Goal: Task Accomplishment & Management: Complete application form

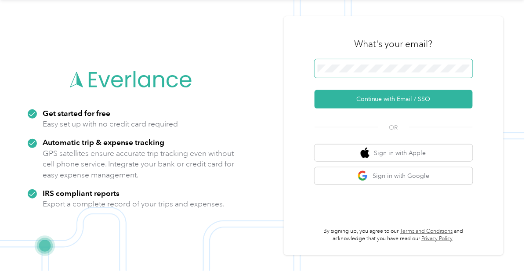
scroll to position [56, 0]
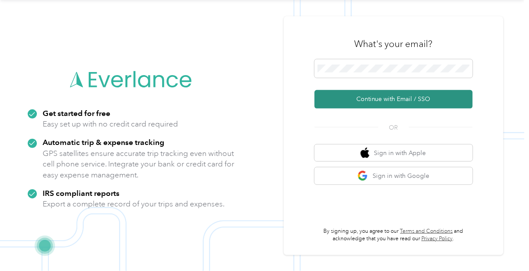
click at [403, 90] on button "Continue with Email / SSO" at bounding box center [393, 99] width 158 height 18
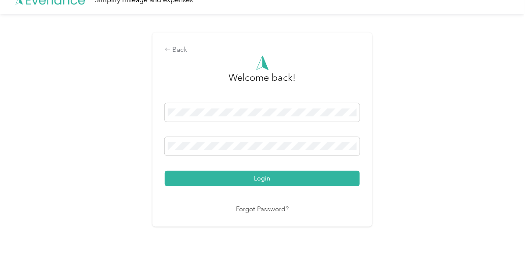
scroll to position [20, 0]
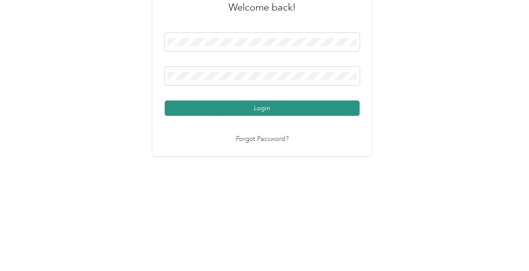
click at [270, 185] on button "Login" at bounding box center [262, 192] width 195 height 15
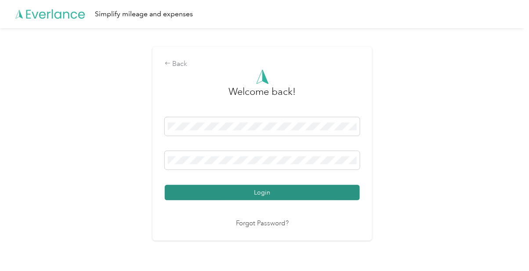
click at [248, 185] on button "Login" at bounding box center [262, 192] width 195 height 15
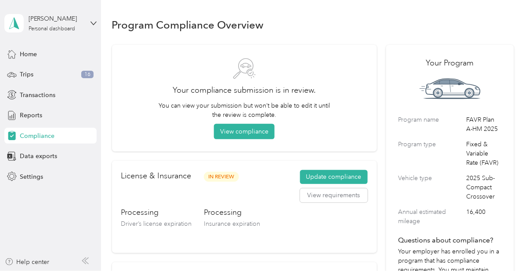
scroll to position [5, 0]
click at [256, 126] on button "View compliance" at bounding box center [244, 131] width 61 height 15
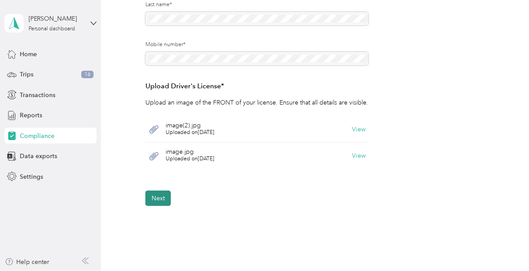
click at [162, 192] on button "Next" at bounding box center [157, 198] width 25 height 15
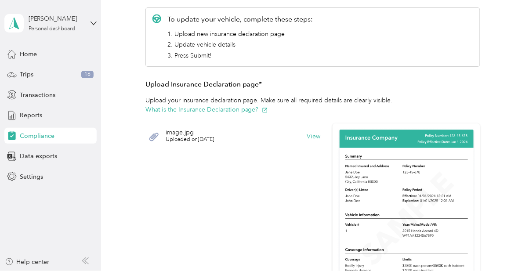
scroll to position [128, 0]
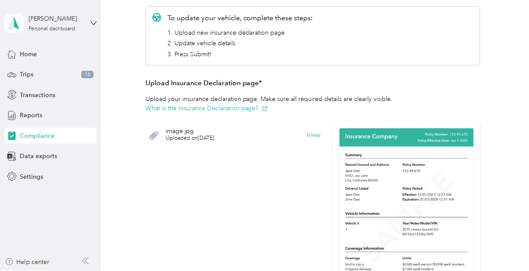
click at [195, 134] on span "Uploaded on 8/26/2025" at bounding box center [190, 138] width 49 height 8
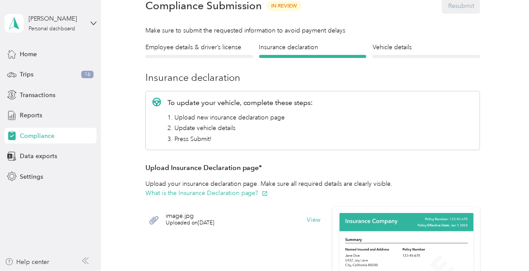
scroll to position [43, 0]
click at [266, 191] on icon "button" at bounding box center [265, 193] width 5 height 5
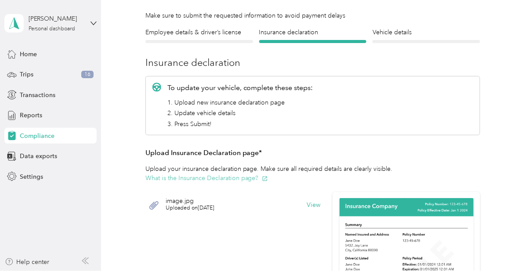
scroll to position [56, 0]
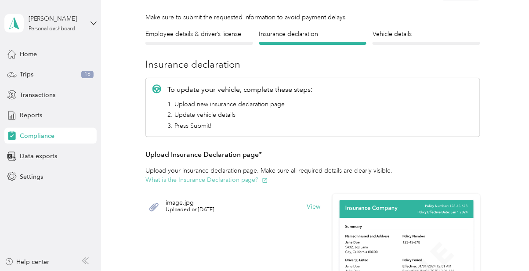
click at [202, 177] on button "What is the Insurance Declaration page?" at bounding box center [206, 179] width 122 height 9
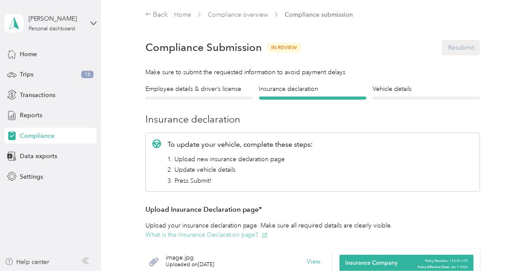
scroll to position [0, 0]
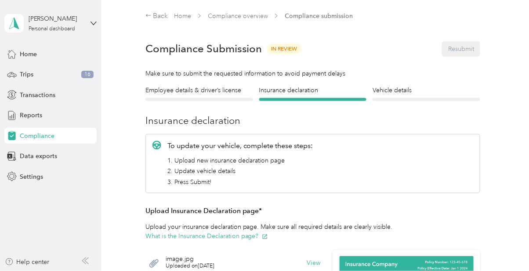
click at [283, 45] on span "In Review" at bounding box center [283, 49] width 35 height 10
click at [285, 44] on span "In Review" at bounding box center [283, 49] width 35 height 10
click at [285, 46] on span "In Review" at bounding box center [283, 49] width 35 height 10
click at [285, 48] on span "In Review" at bounding box center [283, 49] width 35 height 10
click at [471, 51] on div "Compliance Submission In Review Resubmit" at bounding box center [312, 48] width 335 height 31
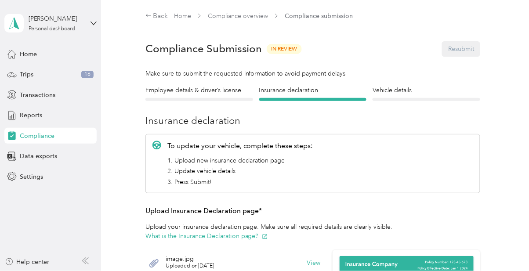
click at [465, 51] on div "Compliance Submission In Review Resubmit" at bounding box center [312, 48] width 335 height 31
click at [463, 53] on div "Compliance Submission In Review Resubmit" at bounding box center [312, 48] width 335 height 31
click at [464, 52] on div "Compliance Submission In Review Resubmit" at bounding box center [312, 48] width 335 height 31
click at [464, 53] on div "Compliance Submission In Review Resubmit" at bounding box center [312, 48] width 335 height 31
click at [466, 51] on div "Compliance Submission In Review Resubmit" at bounding box center [312, 48] width 335 height 31
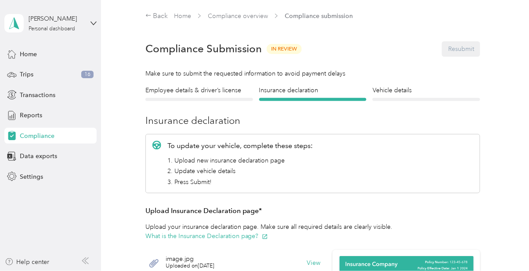
click at [466, 54] on div "Compliance Submission In Review Resubmit" at bounding box center [312, 48] width 335 height 31
click at [466, 51] on div "Compliance Submission In Review Resubmit" at bounding box center [312, 48] width 335 height 31
click at [458, 50] on div "Compliance Submission In Review Resubmit" at bounding box center [312, 48] width 335 height 31
click at [459, 50] on div "Compliance Submission In Review Resubmit" at bounding box center [312, 48] width 335 height 31
click at [462, 48] on div "Compliance Submission In Review Resubmit" at bounding box center [312, 48] width 335 height 31
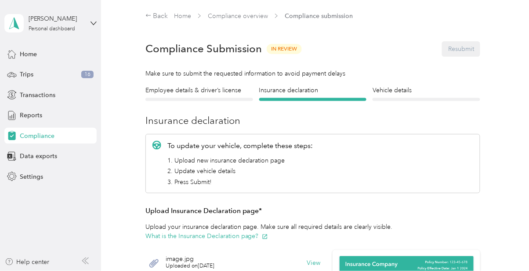
click at [464, 48] on div "Compliance Submission In Review Resubmit" at bounding box center [312, 48] width 335 height 31
click at [468, 45] on div "Compliance Submission In Review Resubmit" at bounding box center [312, 48] width 335 height 31
click at [469, 44] on div "Compliance Submission In Review Resubmit" at bounding box center [312, 48] width 335 height 31
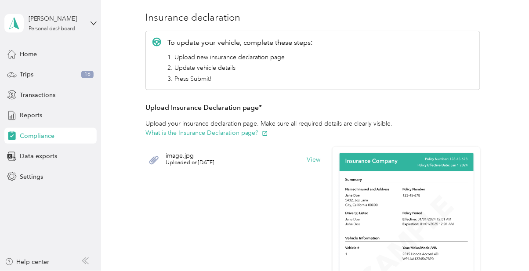
scroll to position [107, 0]
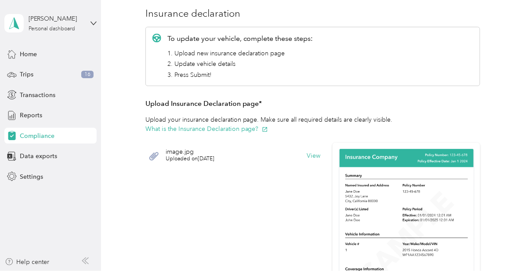
click at [193, 158] on span "Uploaded on 8/26/2025" at bounding box center [190, 159] width 49 height 8
click at [317, 154] on button "View" at bounding box center [313, 156] width 14 height 6
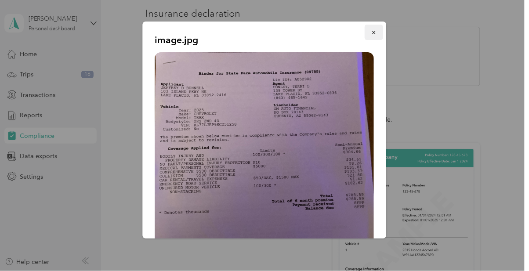
click at [374, 32] on icon "button" at bounding box center [374, 33] width 4 height 4
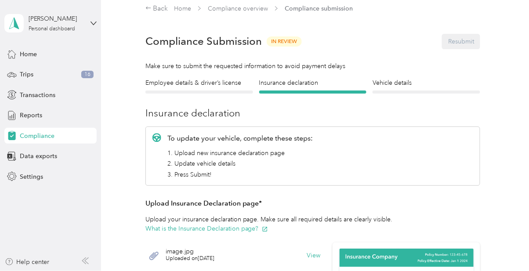
scroll to position [0, 0]
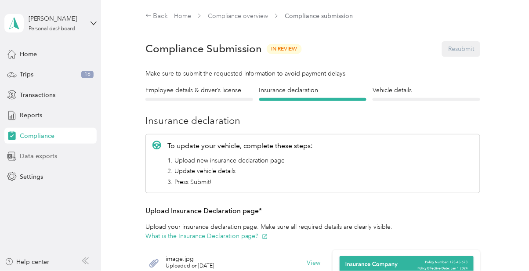
click at [47, 155] on span "Data exports" at bounding box center [38, 155] width 37 height 9
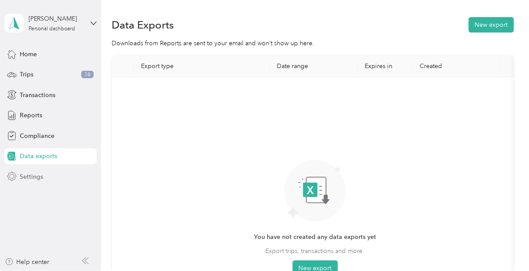
click at [30, 175] on span "Settings" at bounding box center [31, 176] width 23 height 9
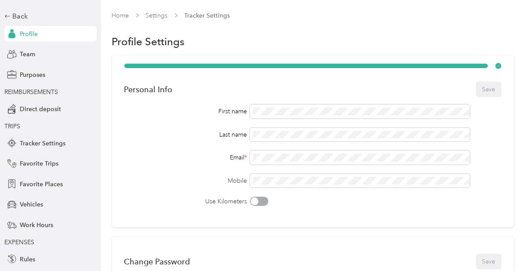
scroll to position [35, 0]
click at [29, 52] on span "Team" at bounding box center [27, 54] width 15 height 9
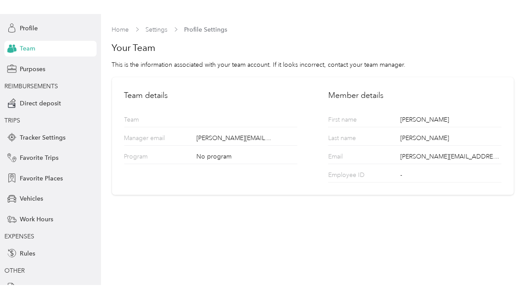
scroll to position [59, 0]
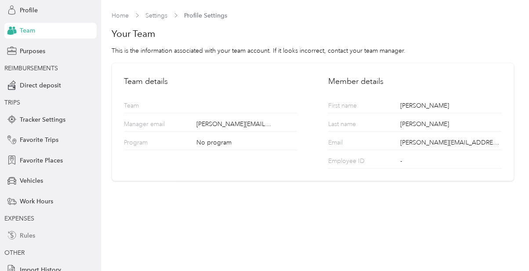
click at [29, 236] on span "Rules" at bounding box center [27, 235] width 15 height 9
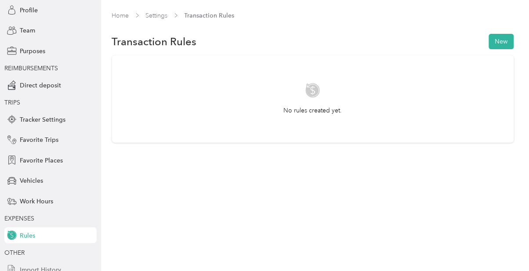
click at [50, 267] on span "Import History" at bounding box center [40, 269] width 41 height 9
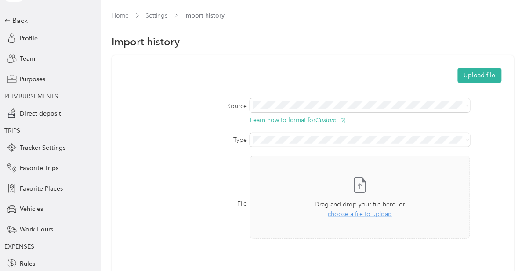
scroll to position [59, 0]
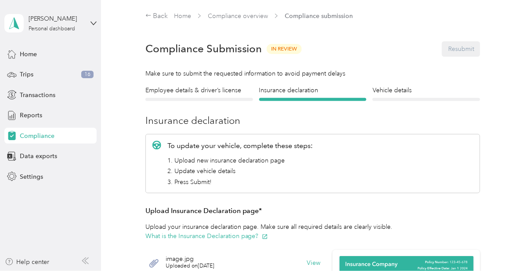
click at [331, 15] on span "Compliance submission" at bounding box center [318, 15] width 68 height 9
click at [321, 15] on span "Compliance submission" at bounding box center [318, 15] width 68 height 9
click at [316, 20] on span "Compliance submission" at bounding box center [318, 15] width 68 height 9
click at [320, 15] on span "Compliance submission" at bounding box center [318, 15] width 68 height 9
click at [97, 22] on aside "Jeffrey D. Bunnell Personal dashboard Home Trips 16 Transactions Reports Compli…" at bounding box center [50, 135] width 101 height 271
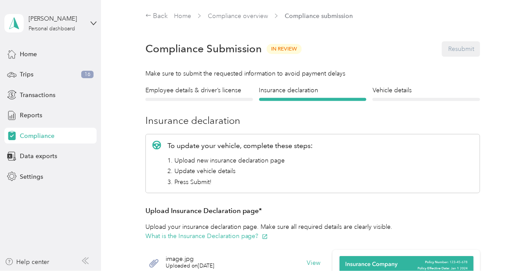
click at [90, 23] on div "Jeffrey D. Bunnell Personal dashboard" at bounding box center [50, 23] width 92 height 31
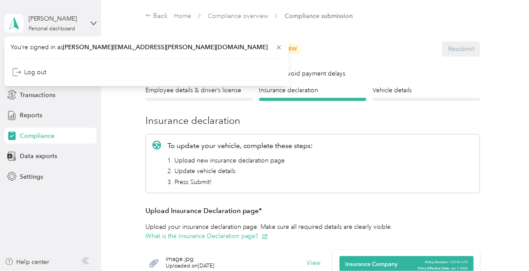
click at [81, 193] on aside "Jeffrey D. Bunnell Personal dashboard Home Trips 16 Transactions Reports Compli…" at bounding box center [50, 135] width 101 height 271
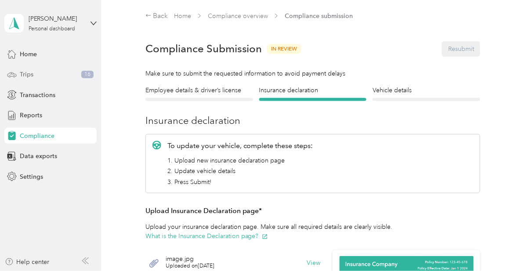
click at [86, 75] on span "16" at bounding box center [87, 75] width 12 height 8
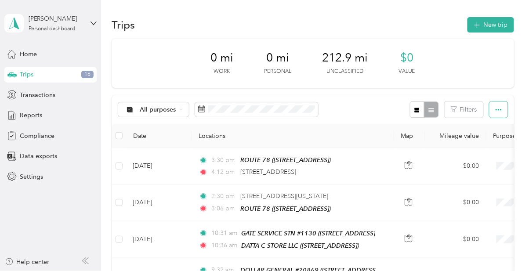
click at [501, 107] on icon "button" at bounding box center [498, 110] width 6 height 6
click at [47, 137] on span "Compliance" at bounding box center [37, 135] width 35 height 9
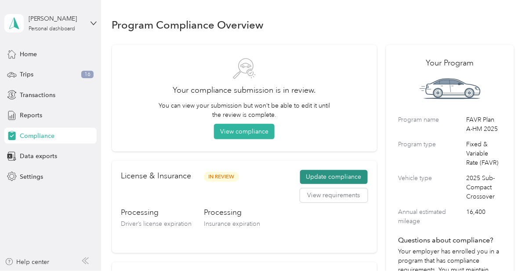
click at [345, 175] on button "Update compliance" at bounding box center [334, 177] width 68 height 14
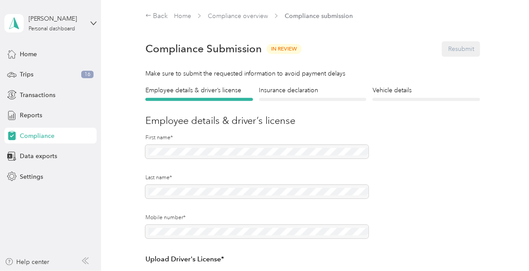
click at [342, 156] on div at bounding box center [256, 153] width 223 height 17
click at [343, 156] on div at bounding box center [256, 153] width 223 height 17
click at [285, 99] on div at bounding box center [313, 99] width 108 height 3
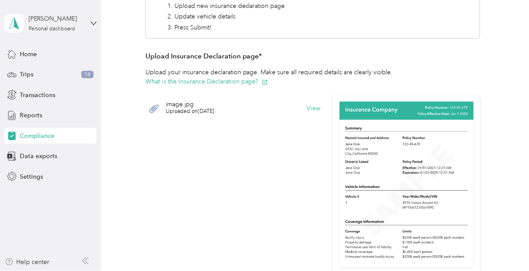
scroll to position [155, 0]
click at [317, 108] on button "View" at bounding box center [313, 108] width 14 height 6
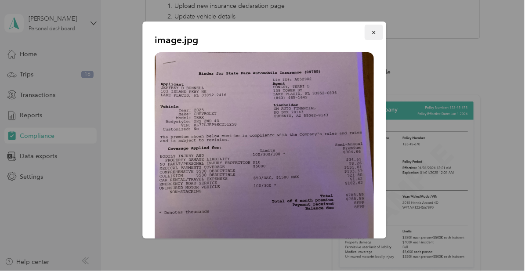
click at [374, 31] on icon "button" at bounding box center [374, 32] width 6 height 6
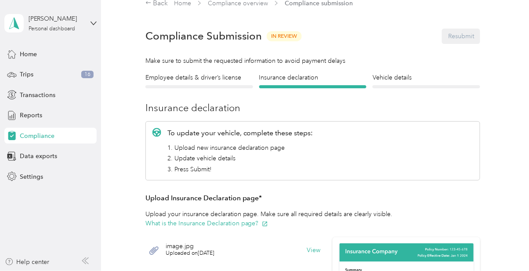
scroll to position [0, 0]
